Goal: Task Accomplishment & Management: Manage account settings

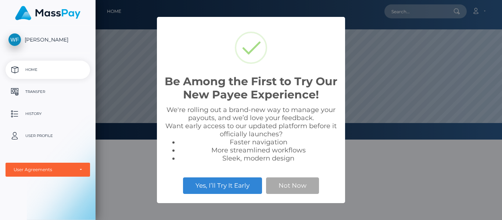
scroll to position [140, 406]
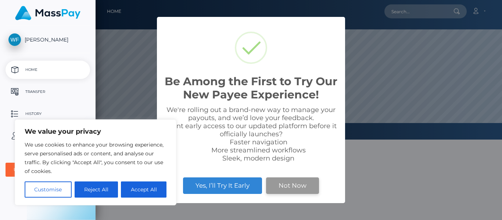
click at [288, 190] on button "Not Now" at bounding box center [292, 185] width 53 height 16
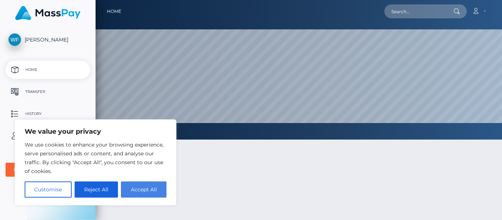
click at [141, 191] on button "Accept All" at bounding box center [144, 189] width 46 height 16
checkbox input "true"
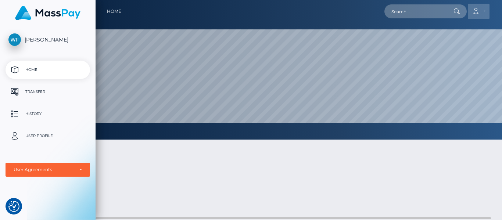
click at [483, 11] on link "Account" at bounding box center [479, 11] width 22 height 15
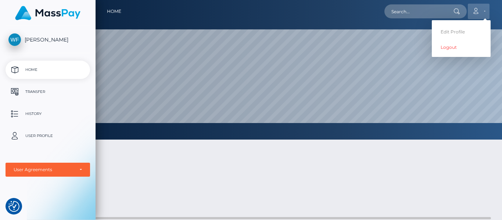
click at [483, 11] on link "Account" at bounding box center [479, 11] width 22 height 15
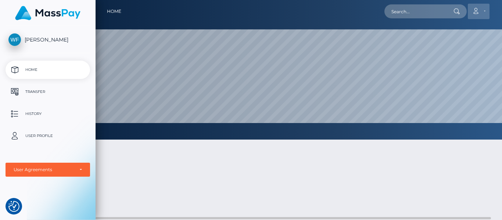
click at [482, 10] on link "Account" at bounding box center [479, 11] width 22 height 15
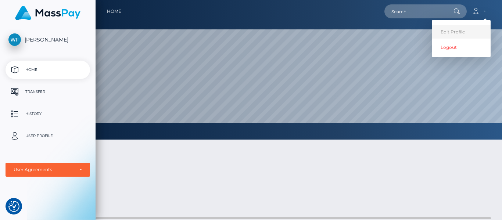
click at [464, 31] on link "Edit Profile" at bounding box center [461, 32] width 59 height 14
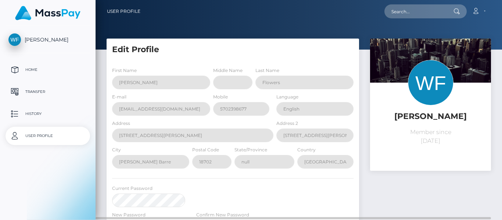
select select
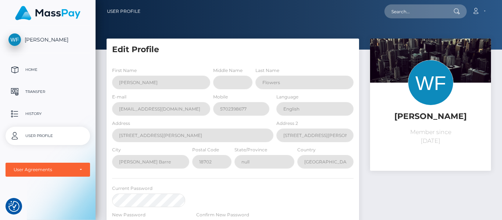
click at [43, 134] on p "User Profile" at bounding box center [47, 135] width 79 height 11
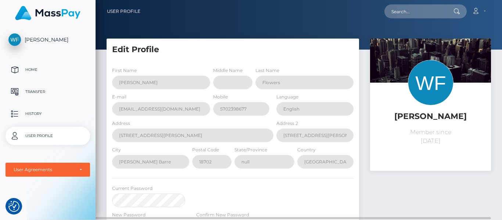
drag, startPoint x: 335, startPoint y: 24, endPoint x: 225, endPoint y: 36, distance: 110.8
click at [335, 24] on div at bounding box center [299, 25] width 406 height 50
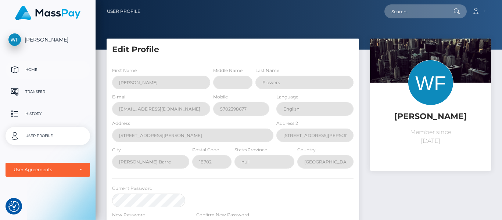
click at [28, 69] on p "Home" at bounding box center [47, 69] width 79 height 11
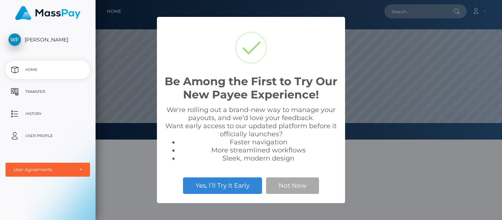
scroll to position [140, 406]
click at [285, 187] on button "Not Now" at bounding box center [292, 185] width 53 height 16
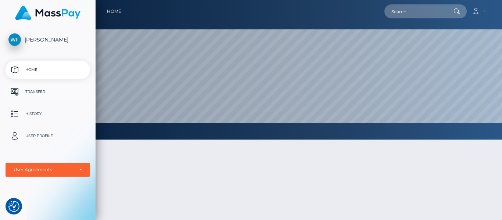
click at [36, 92] on p "Transfer" at bounding box center [47, 91] width 79 height 11
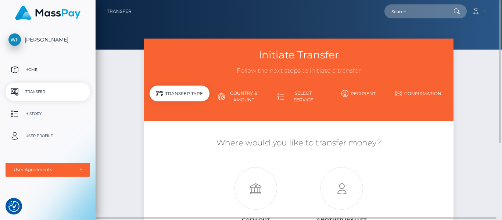
click at [303, 97] on link "Select Service" at bounding box center [299, 96] width 60 height 19
click at [244, 97] on link "Country & Amount" at bounding box center [239, 96] width 60 height 19
click at [478, 15] on link "Account" at bounding box center [479, 11] width 22 height 15
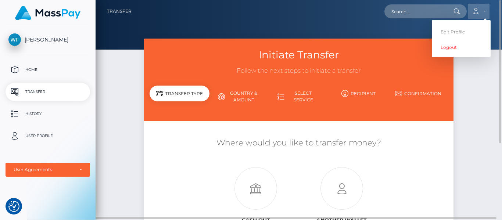
click at [478, 14] on link "Account" at bounding box center [479, 11] width 22 height 15
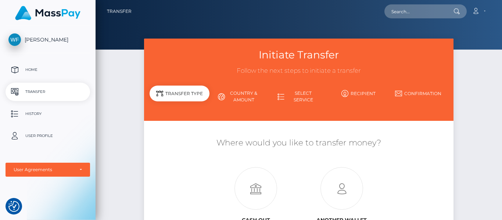
click at [55, 40] on span "[PERSON_NAME]" at bounding box center [48, 39] width 85 height 7
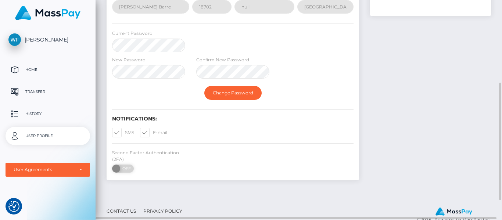
scroll to position [82, 0]
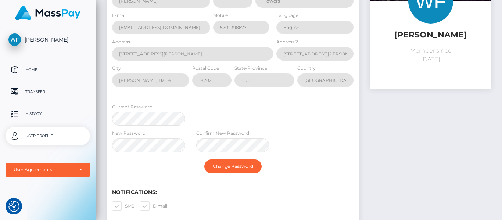
click at [54, 11] on img at bounding box center [47, 13] width 65 height 14
